Goal: Task Accomplishment & Management: Complete application form

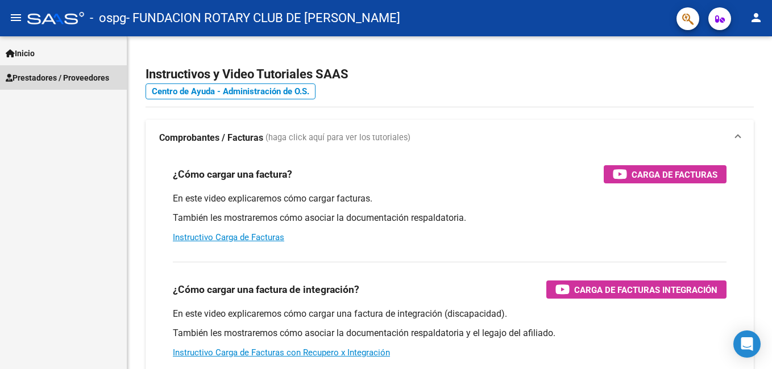
click at [35, 77] on span "Prestadores / Proveedores" at bounding box center [57, 78] width 103 height 12
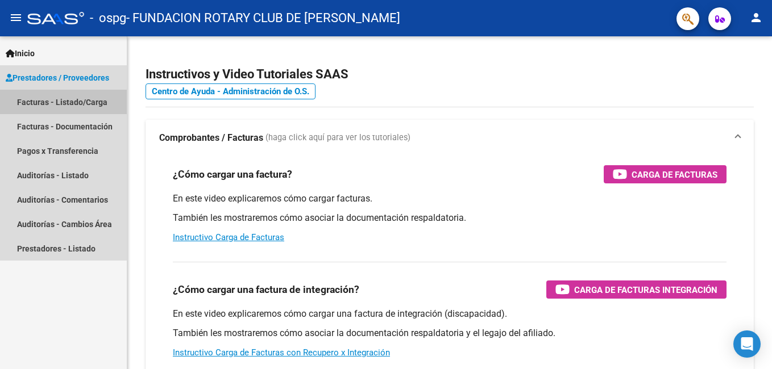
click at [32, 100] on link "Facturas - Listado/Carga" at bounding box center [63, 102] width 127 height 24
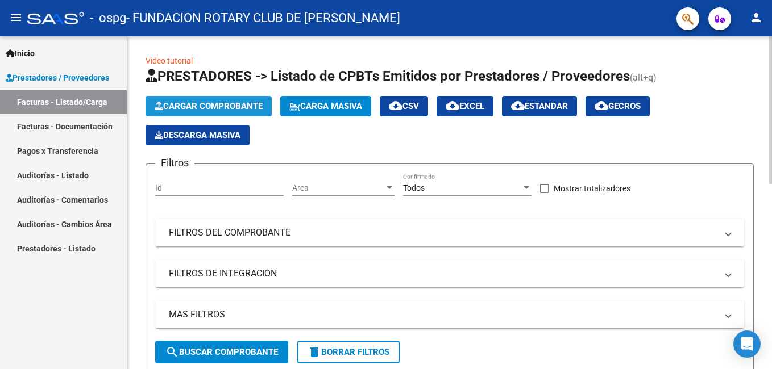
click at [237, 101] on button "Cargar Comprobante" at bounding box center [208, 106] width 126 height 20
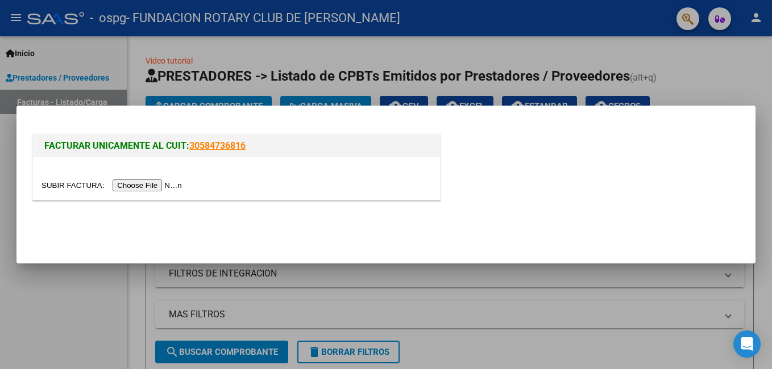
click at [94, 187] on input "file" at bounding box center [113, 186] width 144 height 12
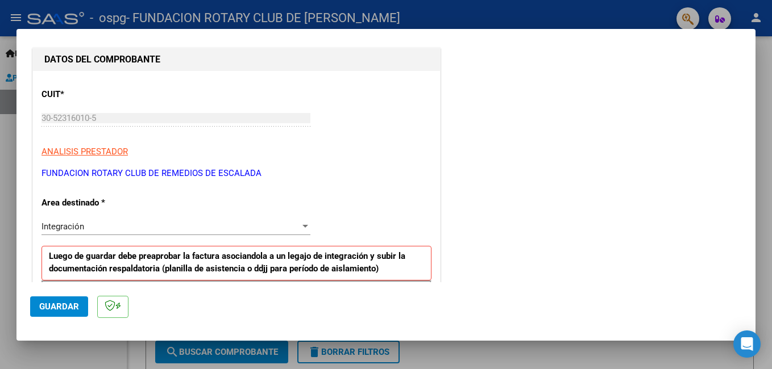
scroll to position [227, 0]
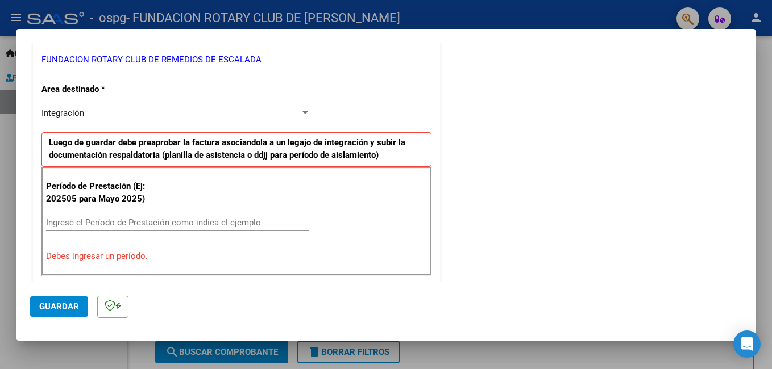
click at [77, 111] on span "Integración" at bounding box center [62, 113] width 43 height 10
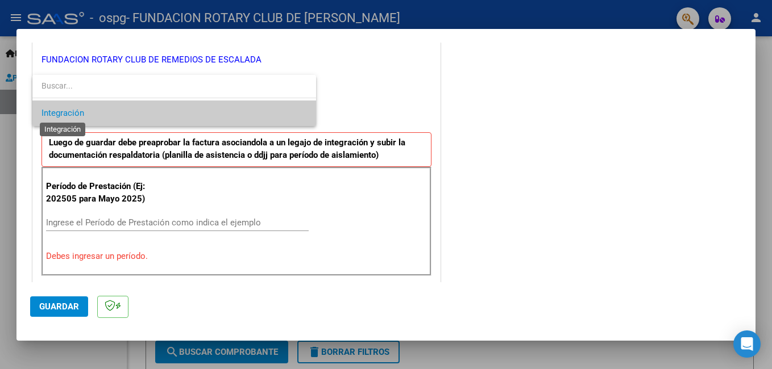
click at [77, 111] on span "Integración" at bounding box center [62, 113] width 43 height 10
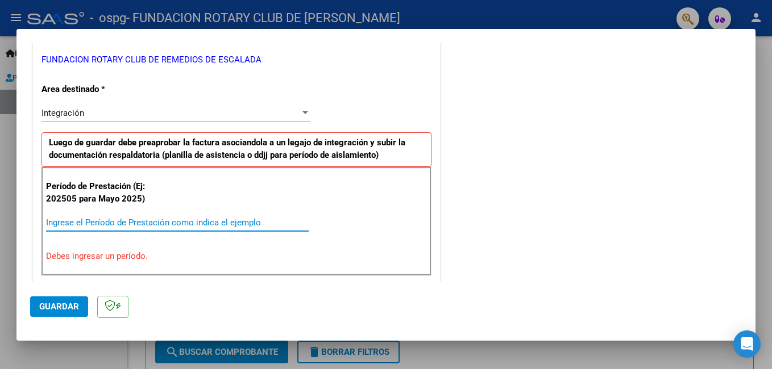
click at [120, 218] on input "Ingrese el Período de Prestación como indica el ejemplo" at bounding box center [177, 223] width 262 height 10
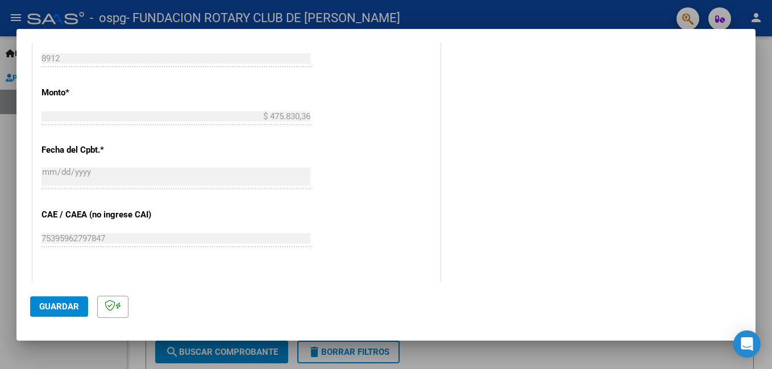
scroll to position [760, 0]
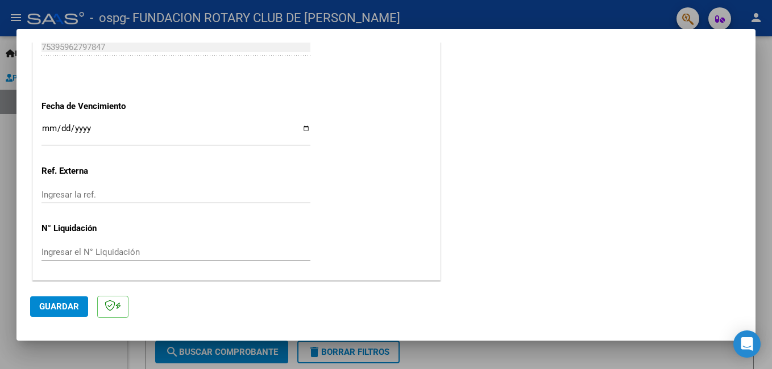
type input "202509"
click at [67, 307] on span "Guardar" at bounding box center [59, 307] width 40 height 10
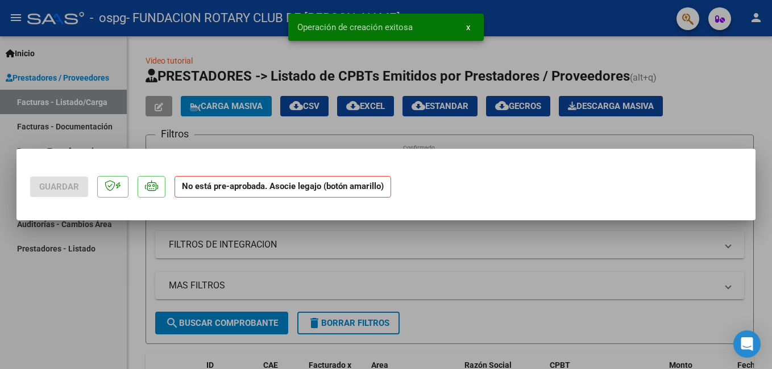
scroll to position [0, 0]
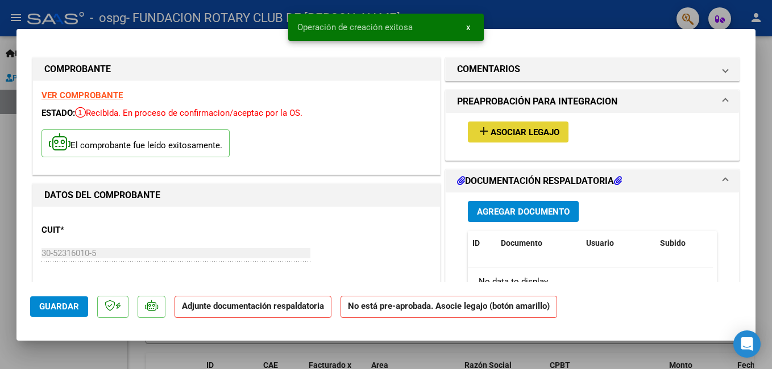
click at [548, 134] on span "Asociar Legajo" at bounding box center [524, 132] width 69 height 10
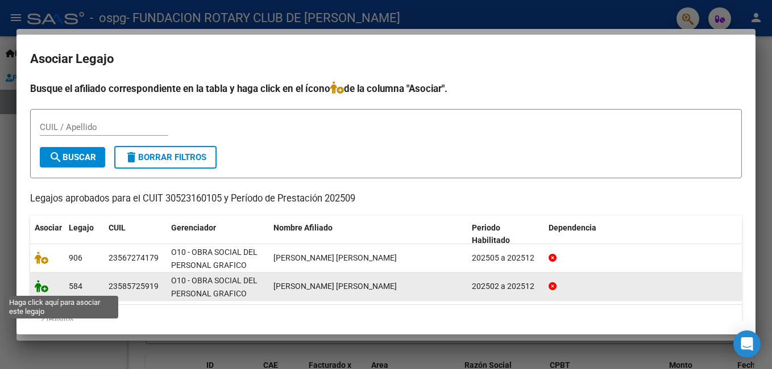
click at [39, 286] on icon at bounding box center [42, 286] width 14 height 12
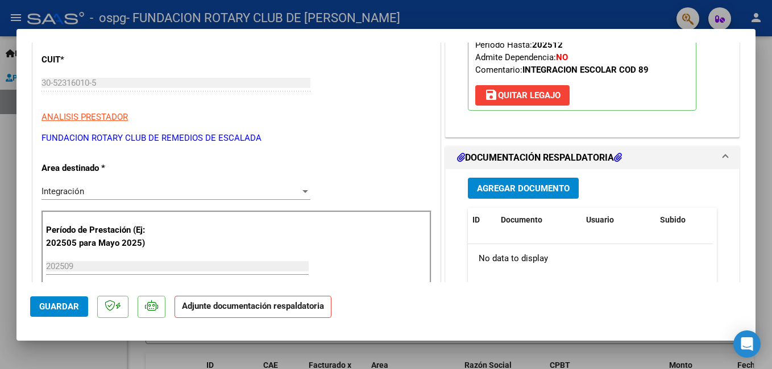
scroll to position [227, 0]
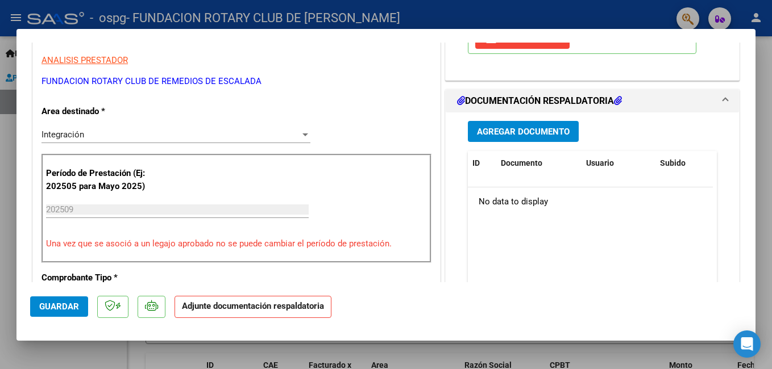
click at [520, 137] on span "Agregar Documento" at bounding box center [523, 132] width 93 height 10
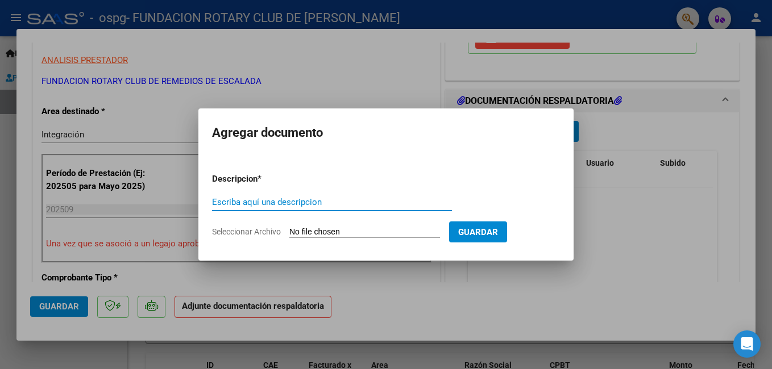
click at [218, 203] on input "Escriba aquí una descripcion" at bounding box center [332, 202] width 240 height 10
type input "asist [DATE]"
click at [247, 234] on span "Seleccionar Archivo" at bounding box center [246, 231] width 69 height 9
click at [289, 234] on input "Seleccionar Archivo" at bounding box center [364, 232] width 151 height 11
type input "C:\fakepath\[PERSON_NAME] asist [DATE].pdf"
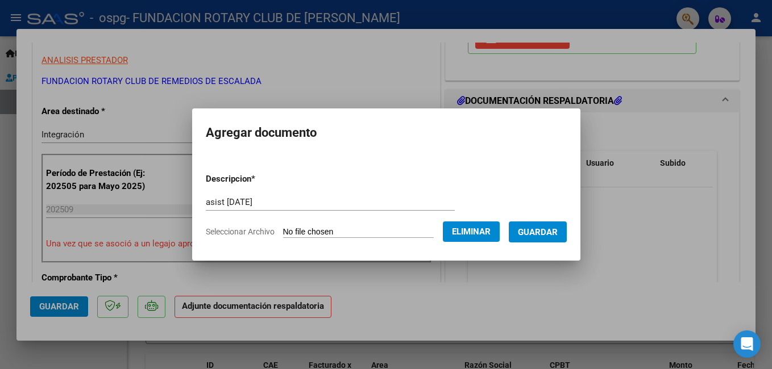
click at [554, 230] on span "Guardar" at bounding box center [538, 232] width 40 height 10
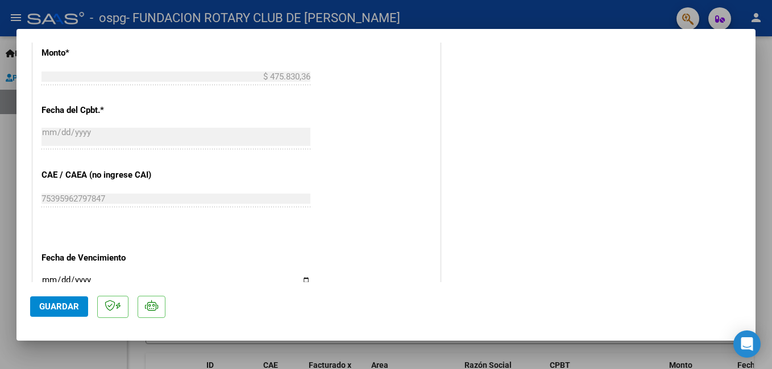
scroll to position [777, 0]
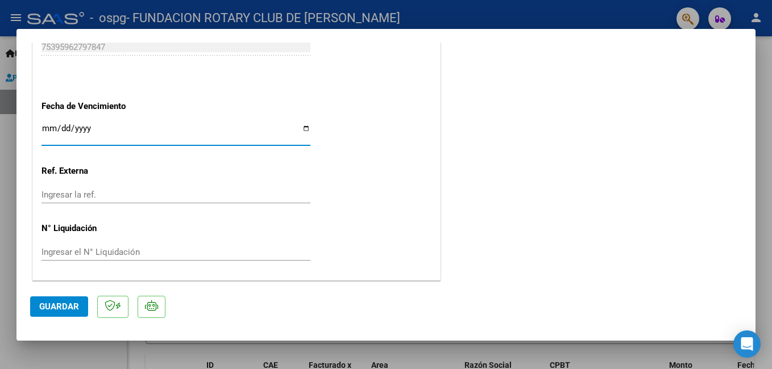
click at [303, 128] on input "Ingresar la fecha" at bounding box center [175, 133] width 269 height 18
type input "[DATE]"
click at [62, 307] on span "Guardar" at bounding box center [59, 307] width 40 height 10
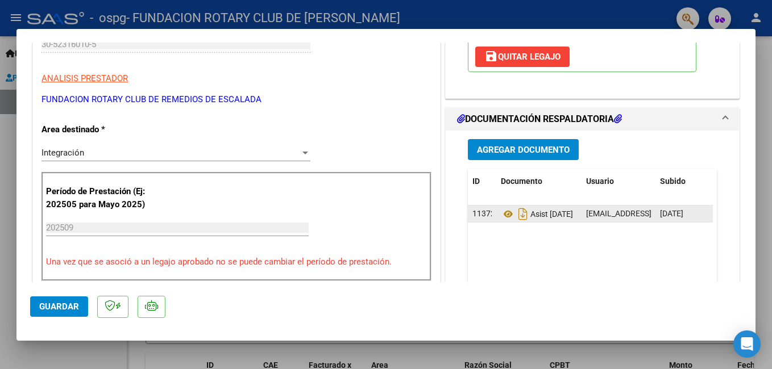
scroll to position [0, 0]
